Goal: Find specific fact

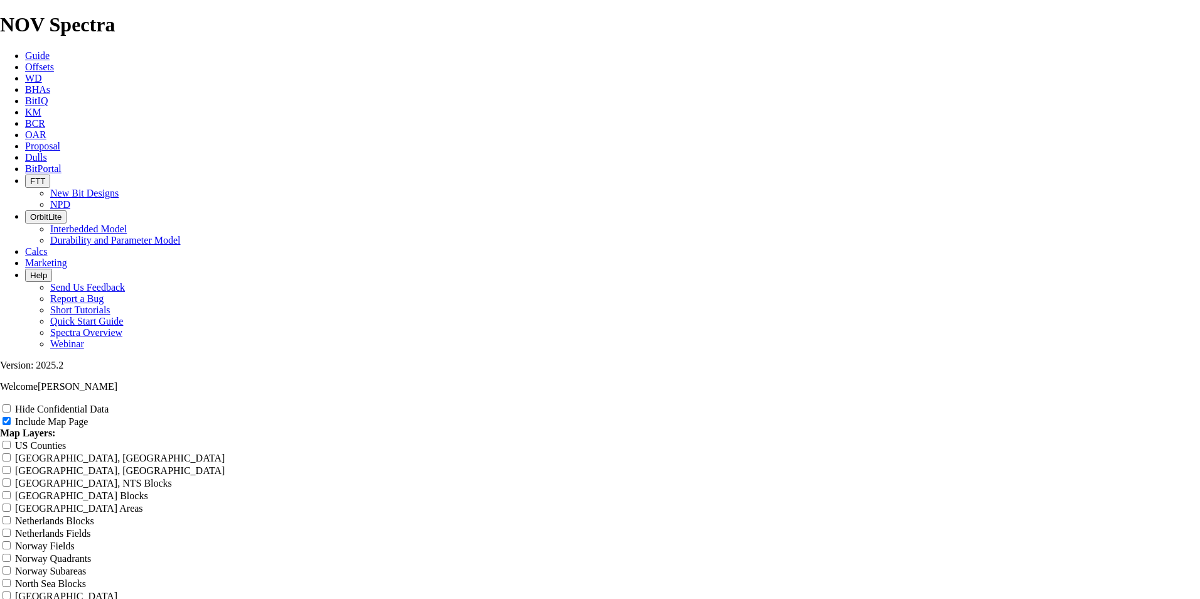
click at [47, 152] on span "Dulls" at bounding box center [36, 157] width 22 height 11
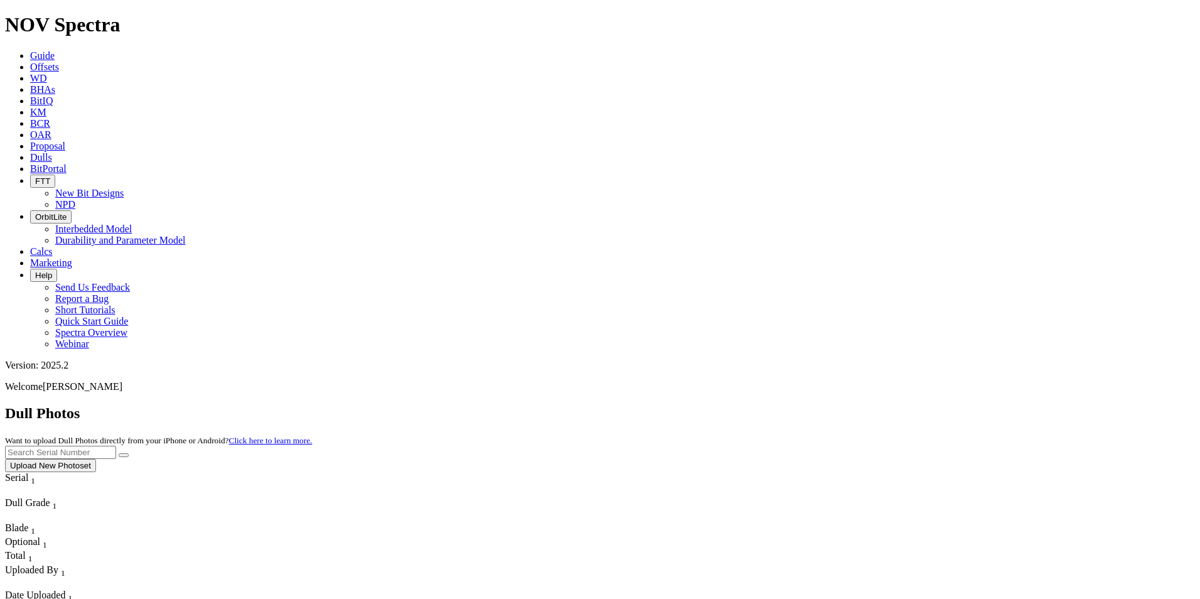
click at [116, 446] on input "text" at bounding box center [60, 452] width 111 height 13
paste input "F317191"
type input "F317191"
click at [129, 453] on button "submit" at bounding box center [124, 455] width 10 height 4
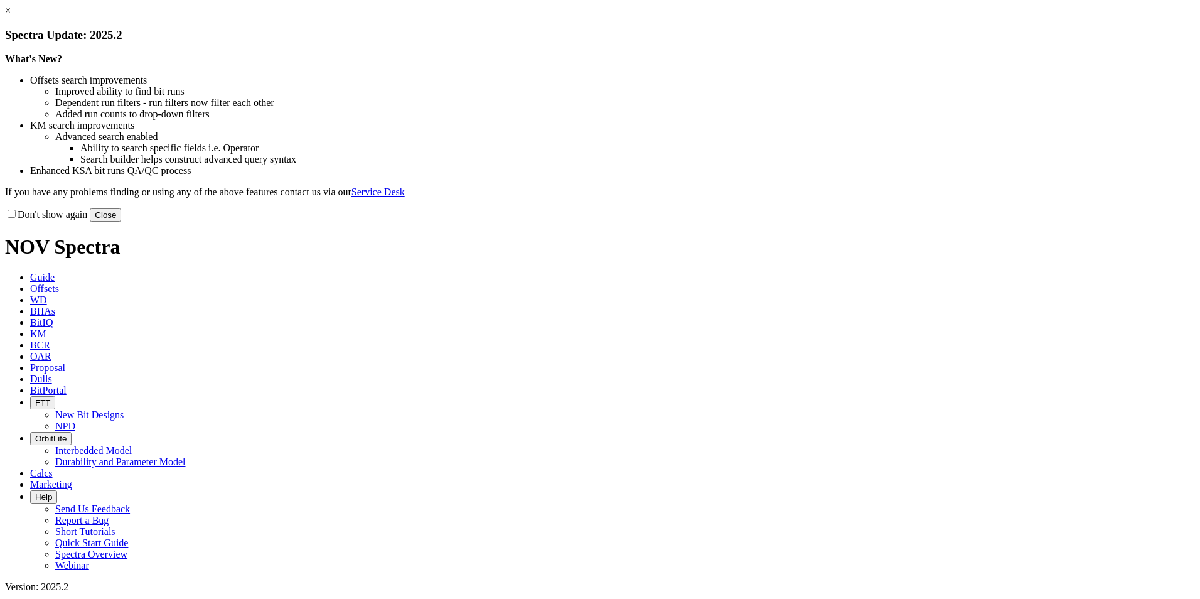
click at [11, 16] on link "×" at bounding box center [8, 10] width 6 height 11
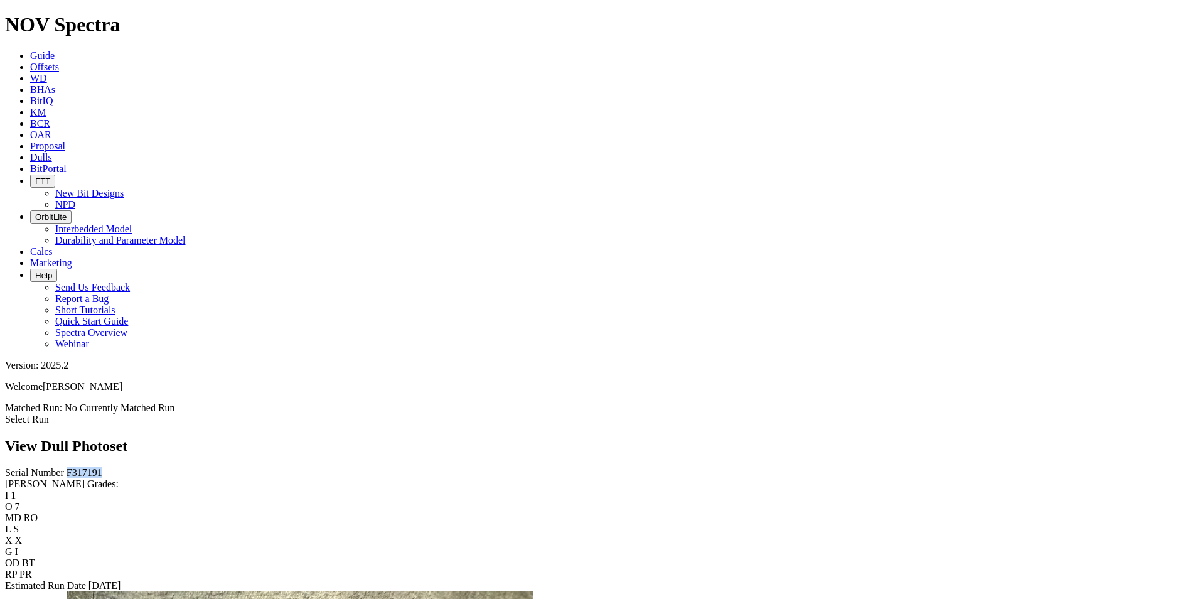
drag, startPoint x: 25, startPoint y: 109, endPoint x: 58, endPoint y: 110, distance: 32.6
click at [67, 467] on span "F317191" at bounding box center [85, 472] width 36 height 11
drag, startPoint x: 58, startPoint y: 110, endPoint x: 50, endPoint y: 110, distance: 7.6
copy span "F317191"
